Goal: Task Accomplishment & Management: Complete application form

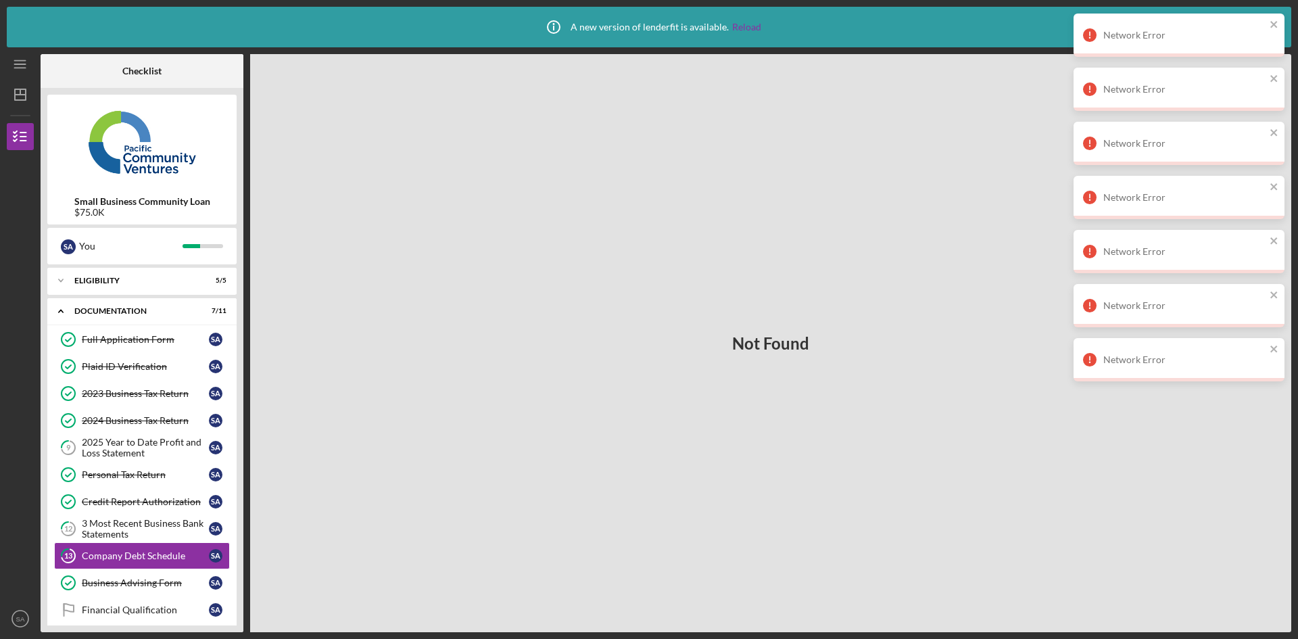
scroll to position [60, 0]
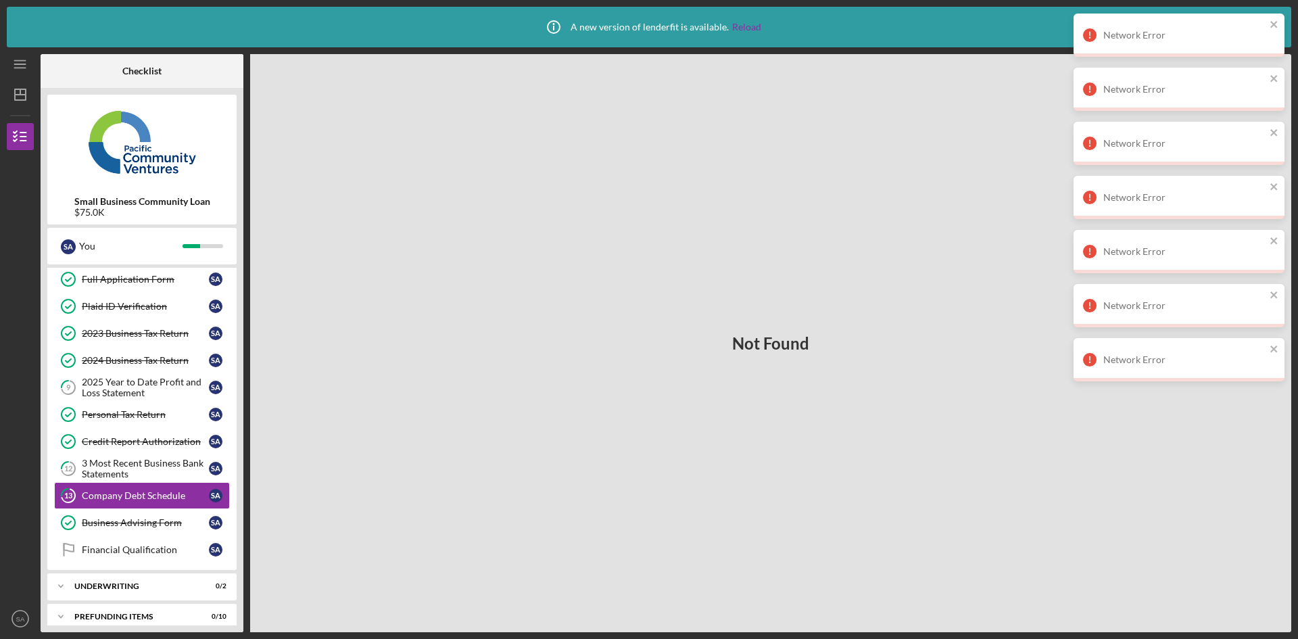
drag, startPoint x: 946, startPoint y: 132, endPoint x: 946, endPoint y: 139, distance: 7.4
click at [945, 132] on div "Not Found" at bounding box center [770, 343] width 1041 height 578
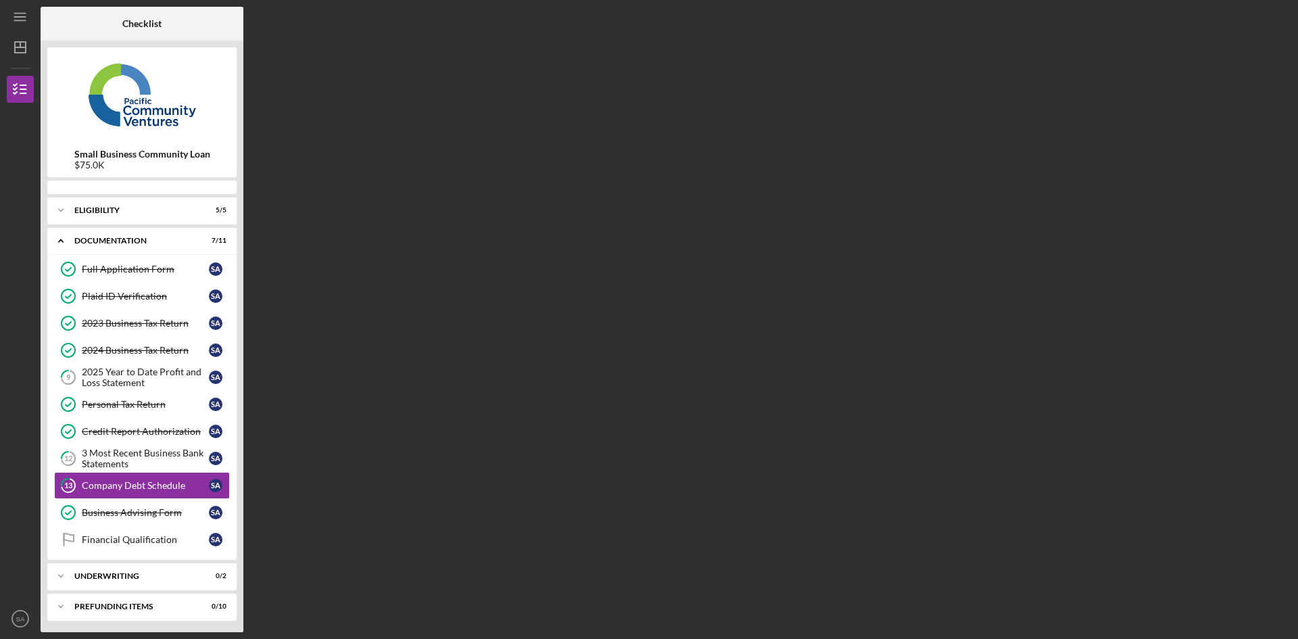
scroll to position [2, 0]
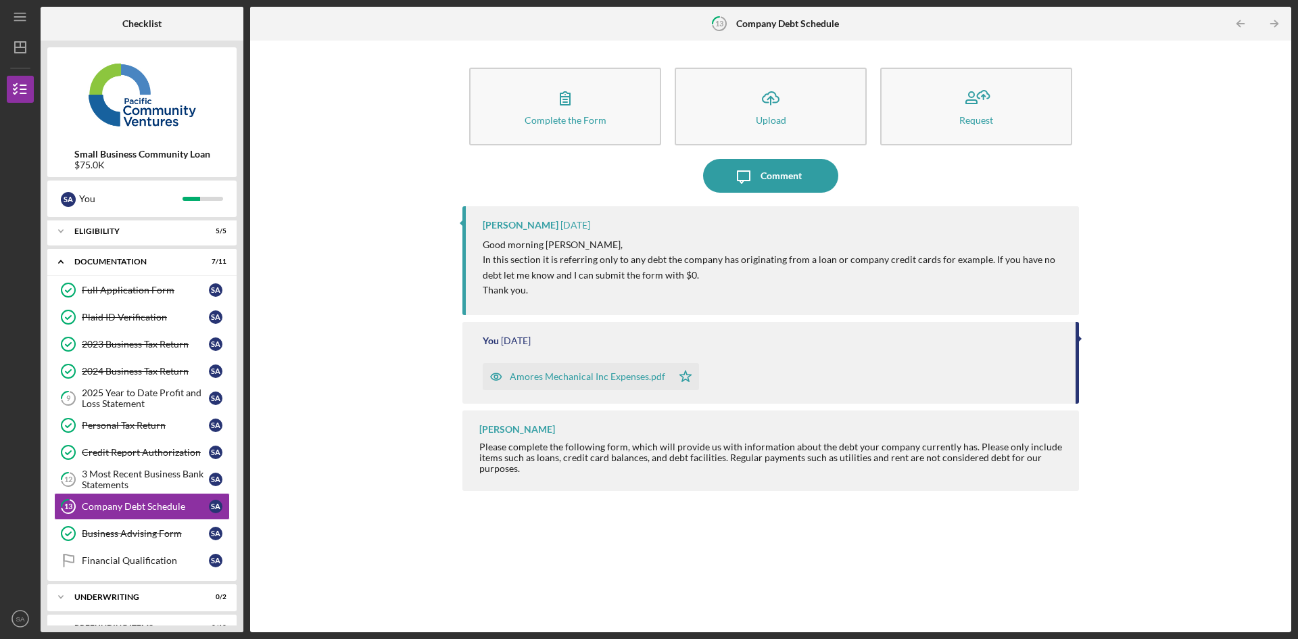
click at [151, 506] on div "Company Debt Schedule" at bounding box center [145, 506] width 127 height 11
click at [559, 115] on div "Complete the Form" at bounding box center [566, 120] width 82 height 10
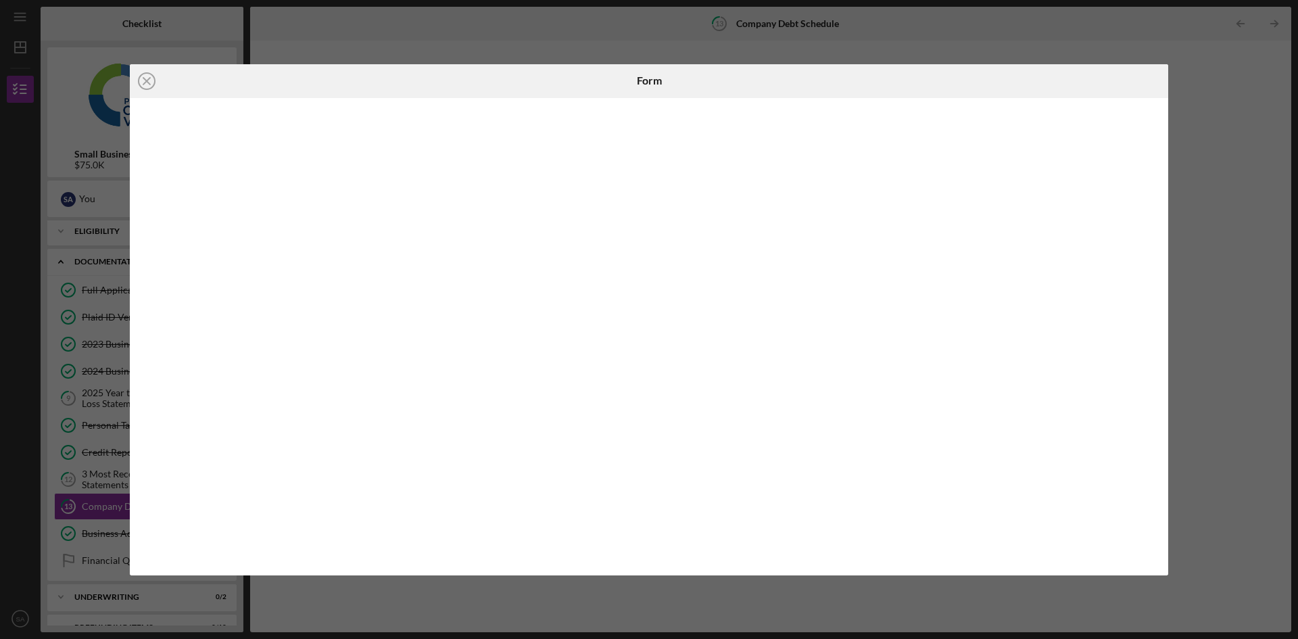
click at [819, 82] on div "Form" at bounding box center [649, 81] width 346 height 34
